Goal: Task Accomplishment & Management: Use online tool/utility

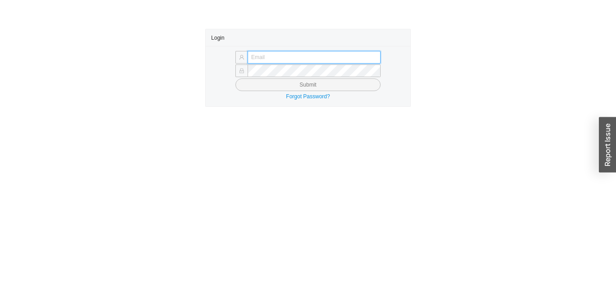
click at [362, 55] on input "text" at bounding box center [314, 57] width 133 height 13
click at [362, 59] on input "text" at bounding box center [314, 57] width 133 height 13
type input "dmobley@asbathnj.com"
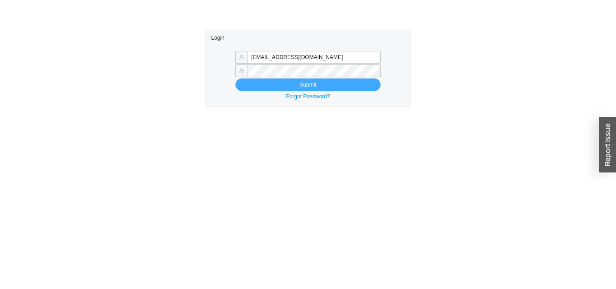
click at [275, 85] on button "Submit" at bounding box center [307, 84] width 145 height 13
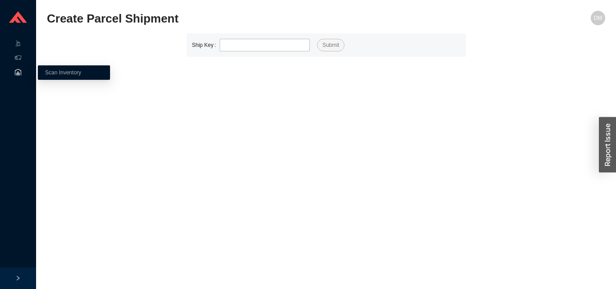
click at [64, 49] on div "Ship Key Submit" at bounding box center [326, 44] width 558 height 23
click at [18, 55] on icon at bounding box center [18, 58] width 6 height 6
click at [67, 58] on link "Ship Parcel" at bounding box center [59, 58] width 28 height 6
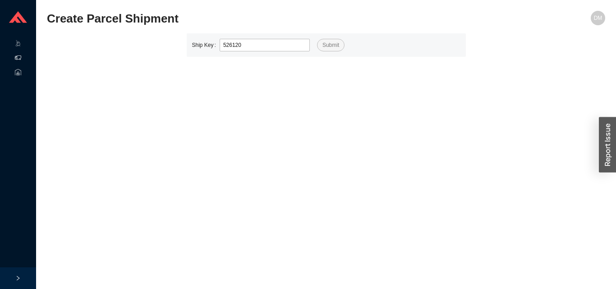
type input "526120"
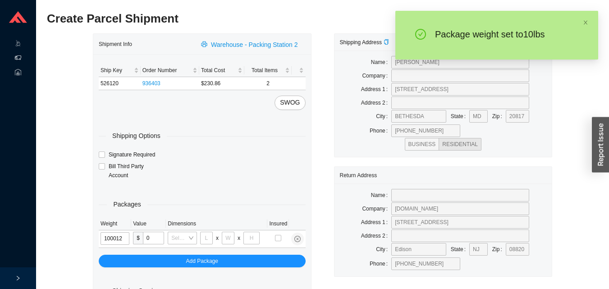
type input "10"
type input "18"
type input "12"
type input "6"
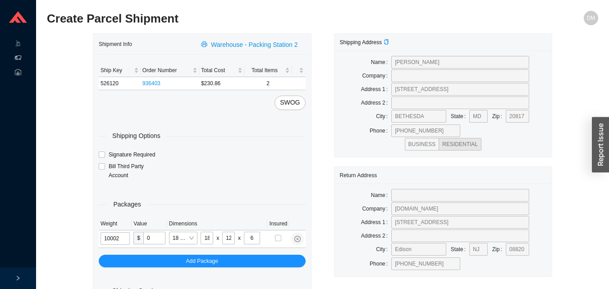
type input "10"
